Goal: Find specific page/section: Find specific page/section

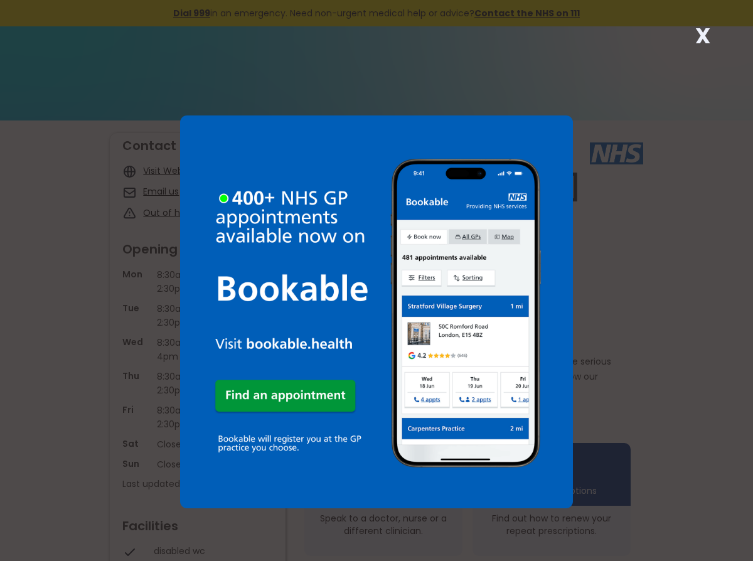
click at [712, 38] on div "X" at bounding box center [702, 40] width 25 height 25
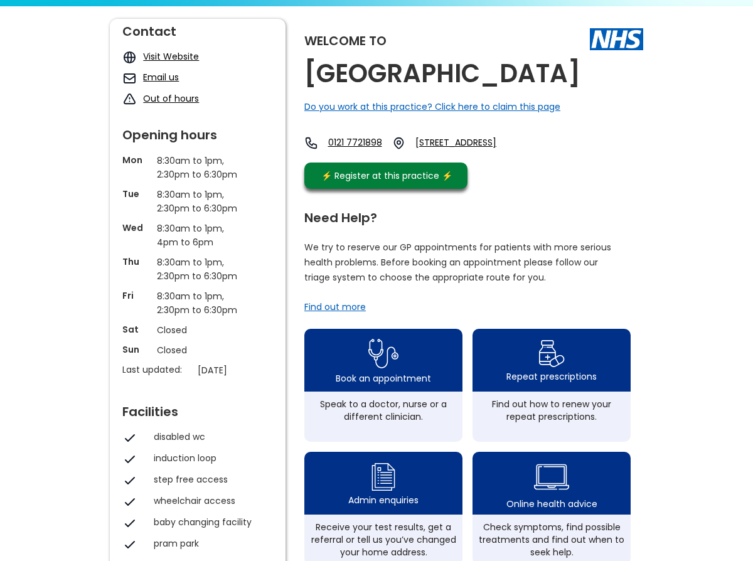
scroll to position [73, 0]
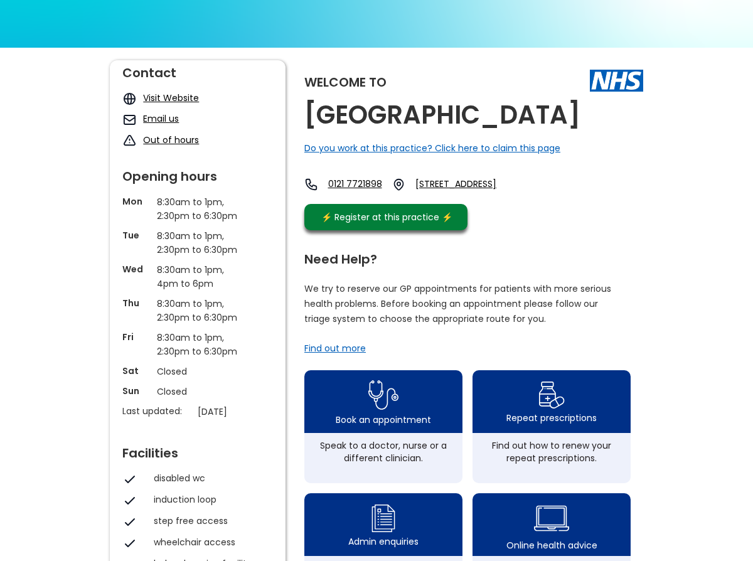
click at [706, 216] on div "Welcome to Yardley Medical Centre Do you work at this practice? Click here to c…" at bounding box center [376, 535] width 753 height 974
click at [698, 228] on div "Welcome to Yardley Medical Centre Do you work at this practice? Click here to c…" at bounding box center [376, 535] width 753 height 974
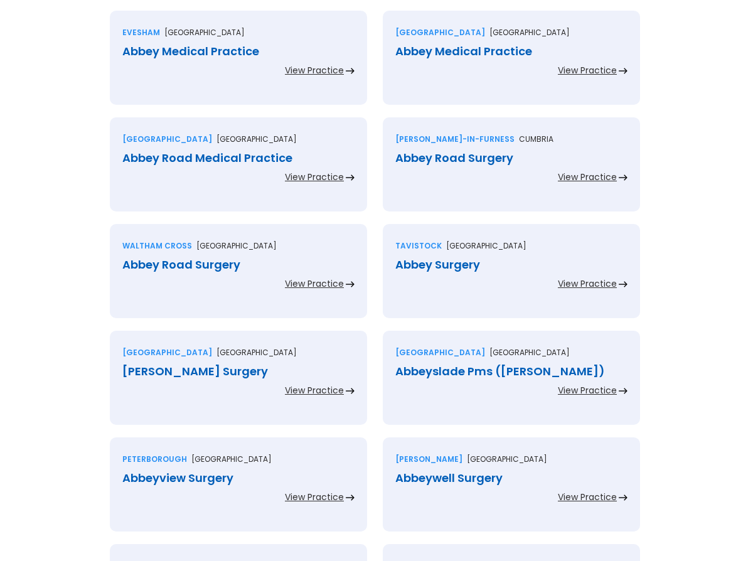
scroll to position [2670, 0]
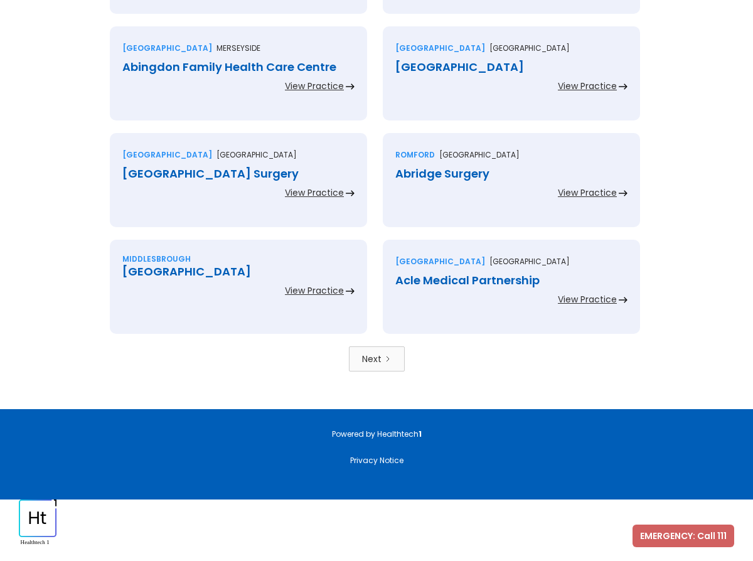
click at [380, 432] on link "Powered by Healthtech 1" at bounding box center [377, 433] width 90 height 11
click at [498, 70] on div "[GEOGRAPHIC_DATA]" at bounding box center [511, 67] width 232 height 13
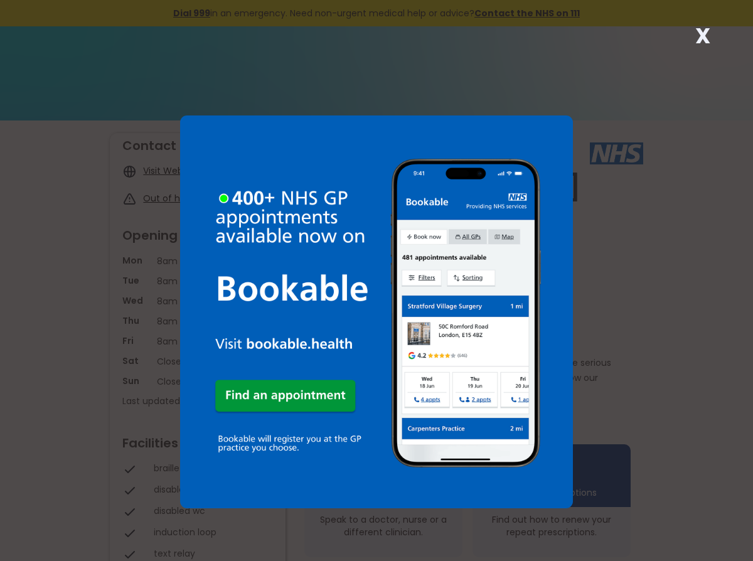
click at [706, 33] on strong "X" at bounding box center [702, 36] width 15 height 30
